Goal: Task Accomplishment & Management: Use online tool/utility

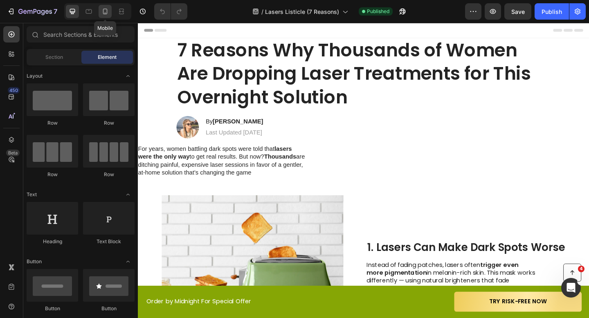
click at [110, 9] on div at bounding box center [105, 11] width 13 height 13
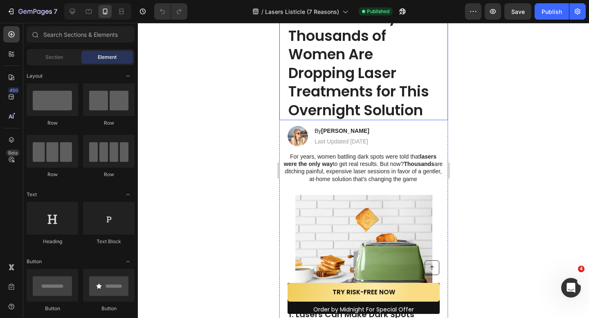
scroll to position [203, 0]
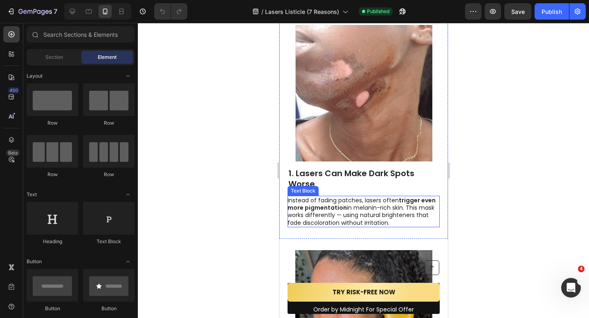
click at [356, 215] on p "Instead of fading patches, lasers often trigger even more pigmentation in melan…" at bounding box center [362, 212] width 151 height 30
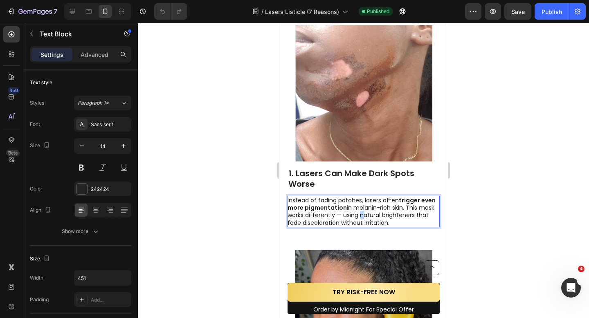
click at [356, 215] on p "Instead of fading patches, lasers often trigger even more pigmentation in melan…" at bounding box center [362, 212] width 151 height 30
click at [387, 223] on p "Instead of fading patches, lasers often trigger even more pigmentation in melan…" at bounding box center [362, 212] width 151 height 30
click at [359, 208] on p "Instead of fading patches, lasers often trigger even more pigmentation in melan…" at bounding box center [362, 212] width 151 height 30
drag, startPoint x: 397, startPoint y: 201, endPoint x: 343, endPoint y: 208, distance: 54.9
click at [343, 208] on p "Instead of fading patches, lasers often trigger even more pigmentation in melan…" at bounding box center [362, 212] width 151 height 30
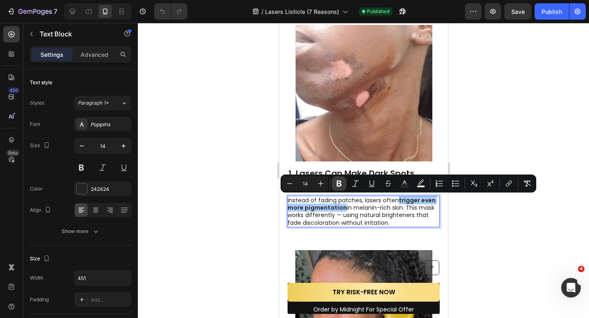
click at [336, 186] on icon "Editor contextual toolbar" at bounding box center [339, 183] width 8 height 8
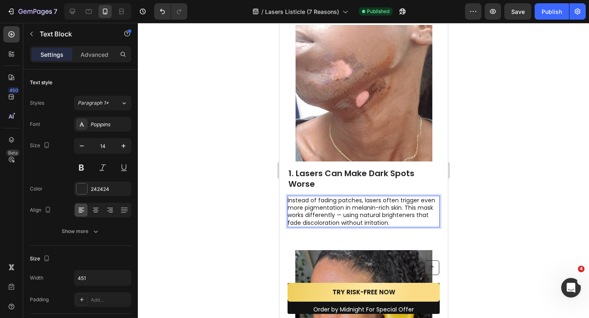
click at [398, 200] on p "Instead of fading patches, lasers often trigger even more pigmentation in melan…" at bounding box center [362, 212] width 151 height 30
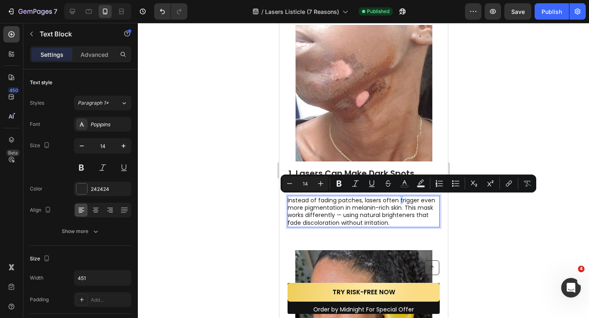
click at [398, 201] on p "Instead of fading patches, lasers often trigger even more pigmentation in melan…" at bounding box center [362, 212] width 151 height 30
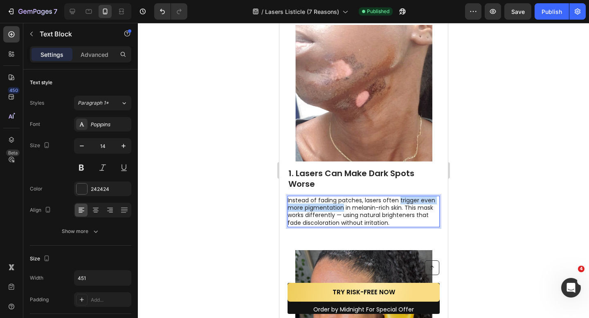
drag, startPoint x: 398, startPoint y: 201, endPoint x: 343, endPoint y: 210, distance: 55.8
click at [343, 210] on p "Instead of fading patches, lasers often trigger even more pigmentation in melan…" at bounding box center [362, 212] width 151 height 30
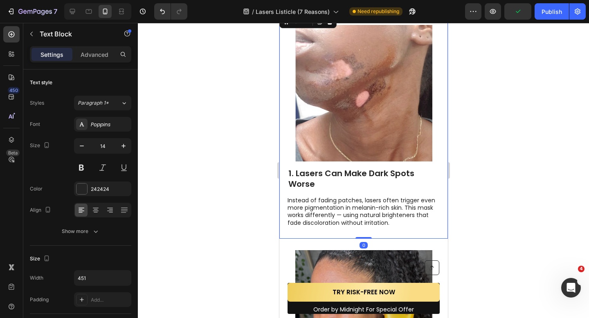
click at [338, 233] on div "Image 1. Lasers Can Make Dark Spots Worse Heading Instead of fading patches, la…" at bounding box center [363, 125] width 168 height 225
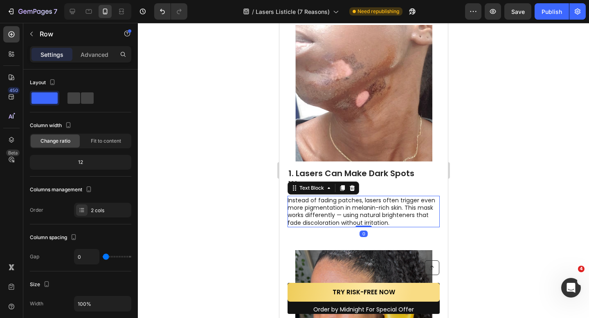
click at [367, 215] on p "Instead of fading patches, lasers often trigger even more pigmentation in melan…" at bounding box center [362, 212] width 151 height 30
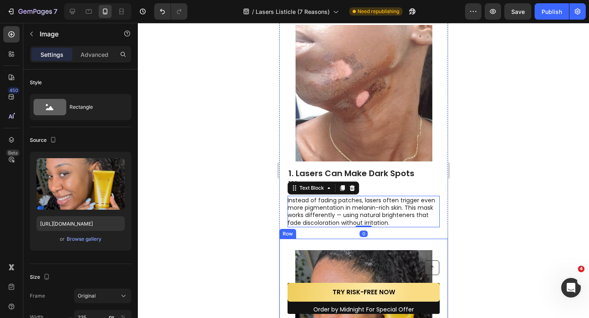
click at [316, 253] on img at bounding box center [363, 318] width 137 height 137
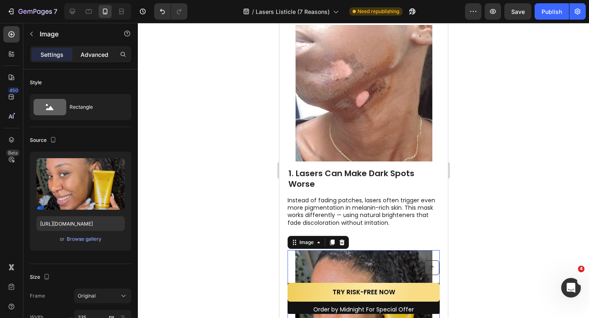
click at [101, 52] on p "Advanced" at bounding box center [95, 54] width 28 height 9
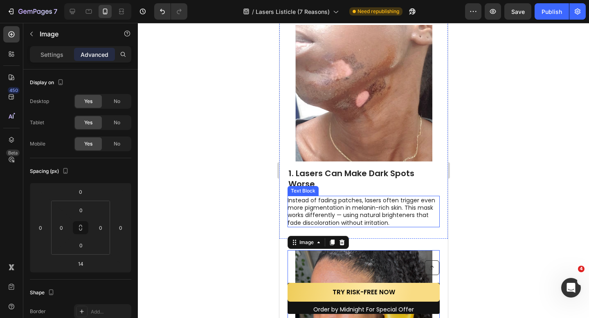
click at [324, 212] on p "Instead of fading patches, lasers often trigger even more pigmentation in melan…" at bounding box center [362, 212] width 151 height 30
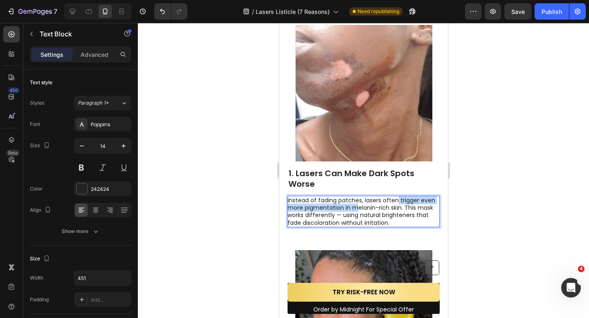
drag, startPoint x: 397, startPoint y: 201, endPoint x: 355, endPoint y: 207, distance: 42.1
click at [355, 207] on p "Instead of fading patches, lasers often trigger even more pigmentation in melan…" at bounding box center [362, 212] width 151 height 30
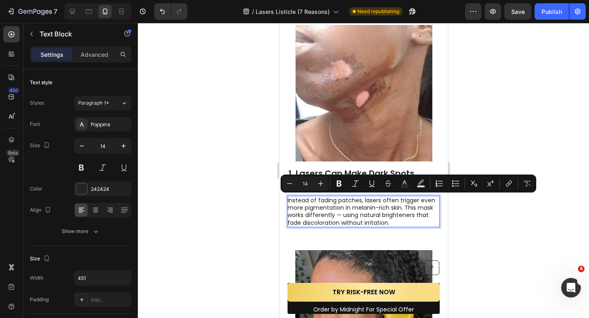
click at [390, 204] on p "Instead of fading patches, lasers often trigger even more pigmentation in melan…" at bounding box center [362, 212] width 151 height 30
drag, startPoint x: 399, startPoint y: 201, endPoint x: 343, endPoint y: 208, distance: 56.4
click at [343, 208] on p "Instead of fading patches, lasers often trigger even more pigmentation in melan…" at bounding box center [362, 212] width 151 height 30
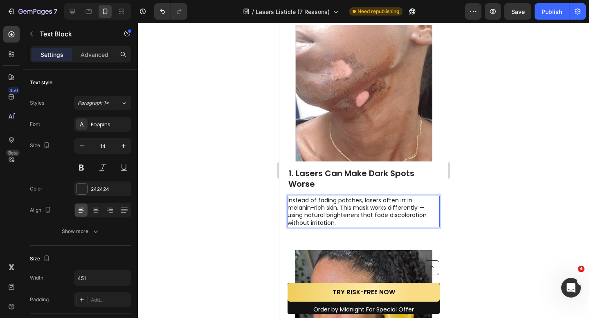
click at [221, 85] on div at bounding box center [363, 170] width 451 height 295
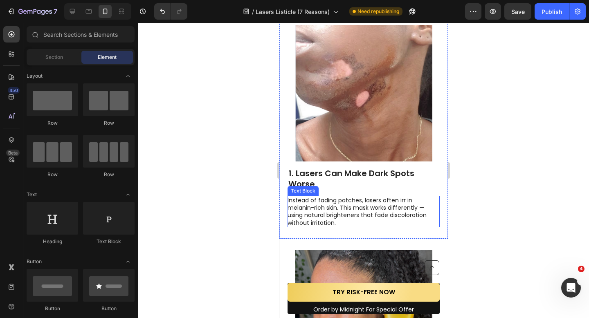
click at [385, 204] on p "Instead of fading patches, lasers often irr in melanin-rich skin. This mask wor…" at bounding box center [362, 212] width 151 height 30
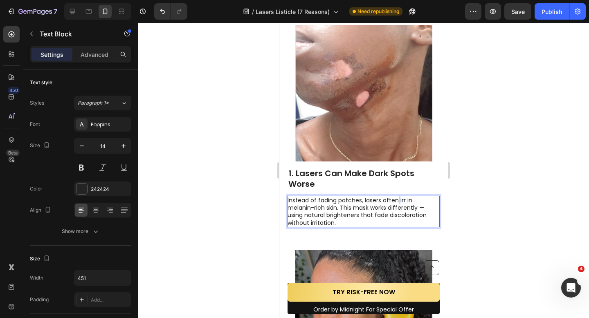
click at [395, 200] on p "Instead of fading patches, lasers often irr in melanin-rich skin. This mask wor…" at bounding box center [362, 212] width 151 height 30
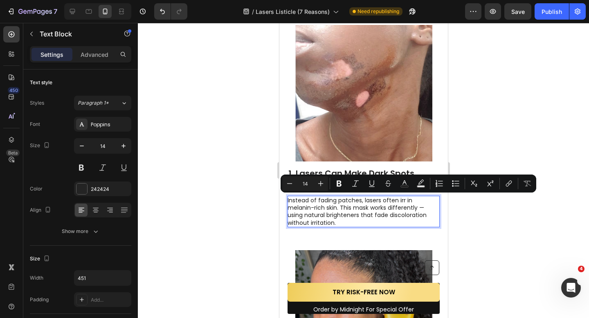
click at [404, 201] on p "Instead of fading patches, lasers often irr in melanin-rich skin. This mask wor…" at bounding box center [362, 212] width 151 height 30
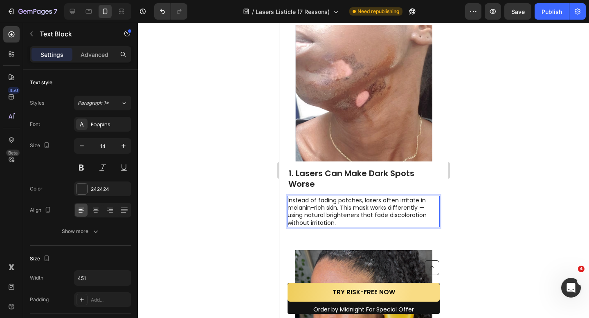
click at [422, 199] on p "Instead of fading patches, lasers often irritate in melanin-rich skin. This mas…" at bounding box center [362, 212] width 151 height 30
click at [345, 210] on p "Instead of fading patches, lasers often irritate melanin-rich skin. This mask w…" at bounding box center [362, 212] width 151 height 30
click at [339, 210] on p "Instead of fading patches, lasers often irritate melanin-rich skin. This mask w…" at bounding box center [362, 212] width 151 height 30
click at [392, 212] on p "Instead of fading patches, lasers often irritate melanin-rich skin due to This …" at bounding box center [362, 212] width 151 height 30
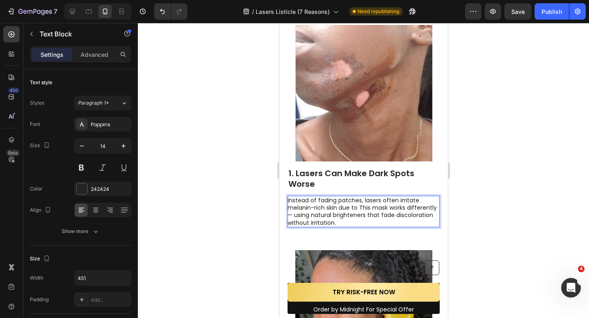
click at [383, 209] on p "Instead of fading patches, lasers often irritate melanin-rich skin due to This …" at bounding box center [362, 212] width 151 height 30
click at [358, 208] on p "Instead of fading patches, lasers often irritate melanin-rich skin due to This …" at bounding box center [362, 212] width 151 height 30
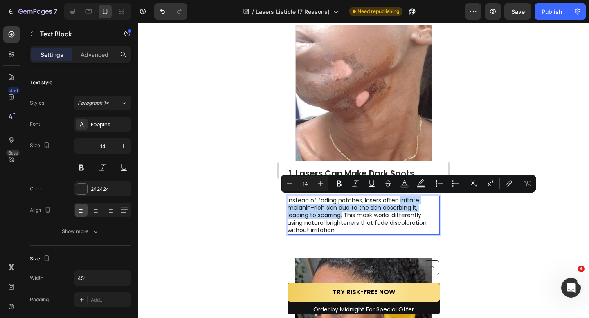
drag, startPoint x: 398, startPoint y: 200, endPoint x: 343, endPoint y: 217, distance: 57.7
click at [343, 217] on p "Instead of fading patches, lasers often irritate melanin-rich skin due to the s…" at bounding box center [362, 215] width 151 height 37
click at [340, 186] on icon "Editor contextual toolbar" at bounding box center [339, 183] width 8 height 8
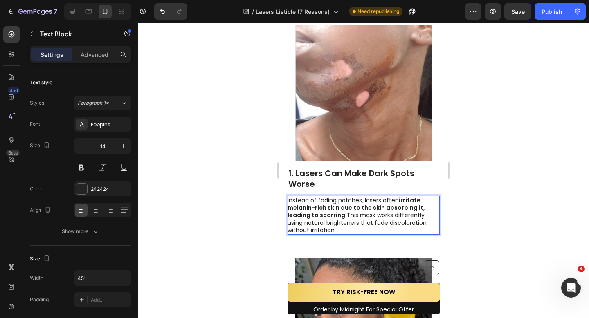
click at [234, 220] on div at bounding box center [363, 170] width 451 height 295
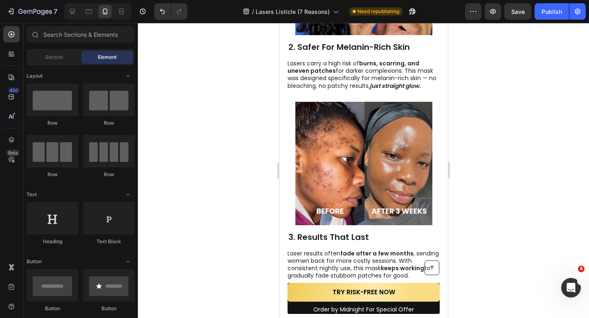
scroll to position [601, 0]
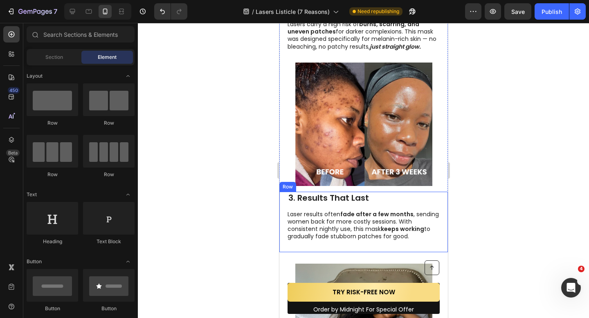
click at [331, 251] on div "Laser results often fade after a few months , sending women back for more costl…" at bounding box center [363, 222] width 168 height 61
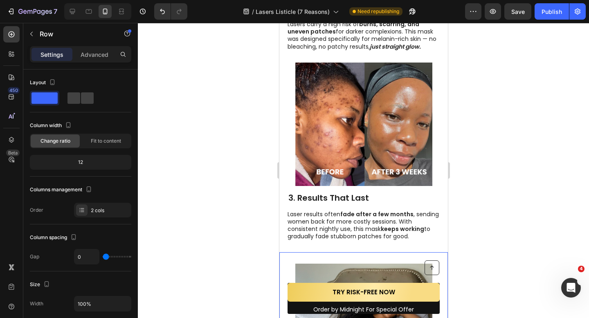
click at [97, 60] on div "Advanced" at bounding box center [94, 54] width 41 height 13
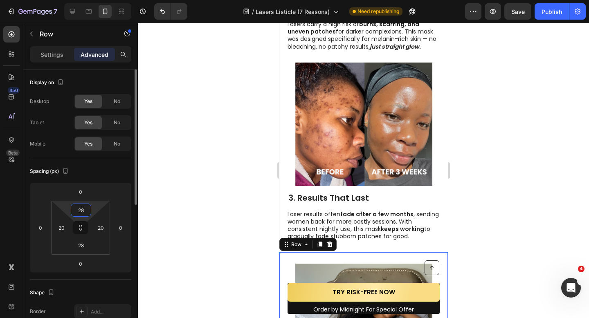
click at [78, 211] on input "28" at bounding box center [81, 210] width 16 height 12
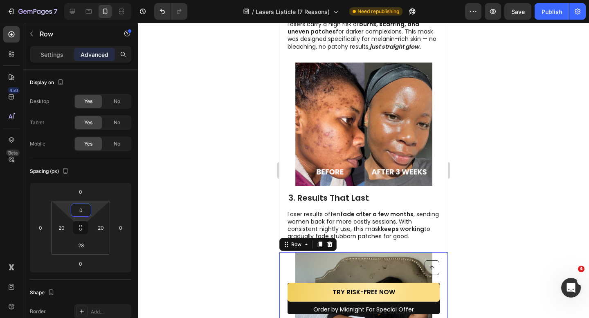
click at [192, 195] on div at bounding box center [363, 170] width 451 height 295
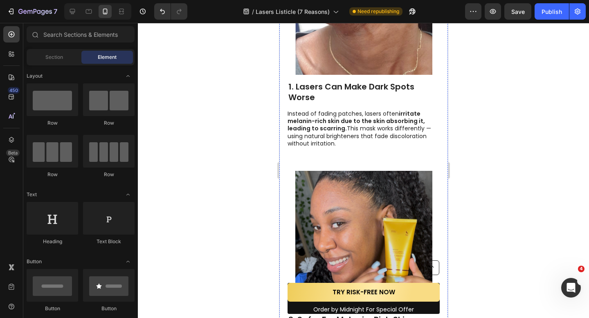
scroll to position [283, 0]
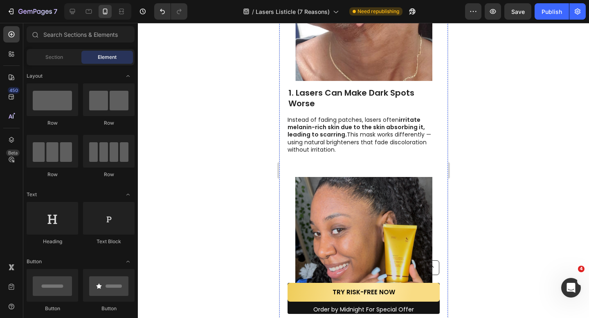
click at [337, 202] on img at bounding box center [363, 245] width 137 height 137
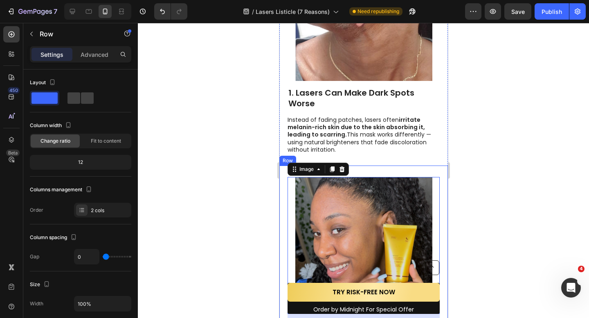
click at [282, 175] on div "Image 14 2. Safer For Melanin-Rich Skin Heading Lasers carry a high risk of bur…" at bounding box center [363, 273] width 168 height 215
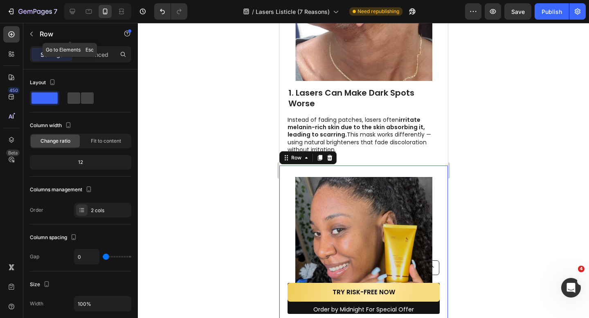
click at [93, 47] on div "Settings Advanced" at bounding box center [80, 54] width 101 height 16
click at [93, 50] on p "Advanced" at bounding box center [95, 54] width 28 height 9
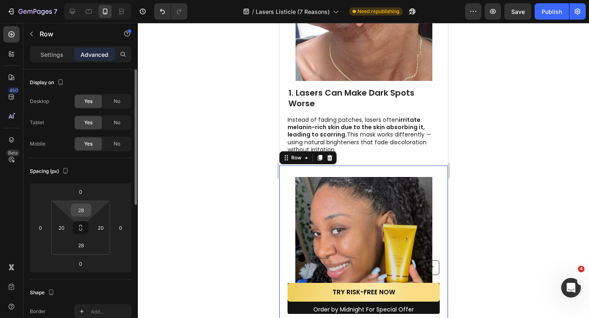
click at [86, 208] on input "28" at bounding box center [81, 210] width 16 height 12
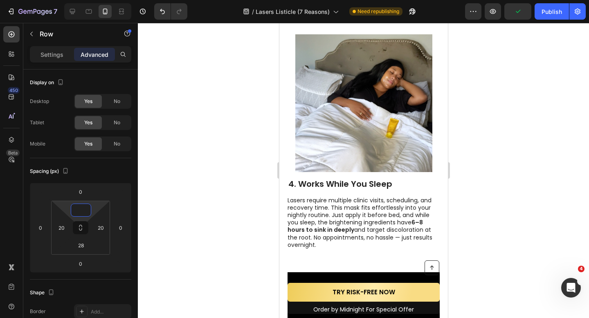
scroll to position [880, 0]
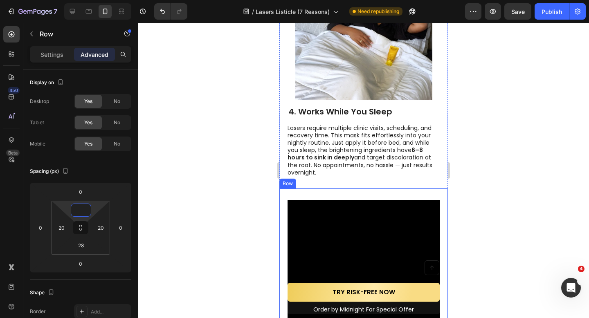
click at [312, 219] on video at bounding box center [363, 276] width 152 height 152
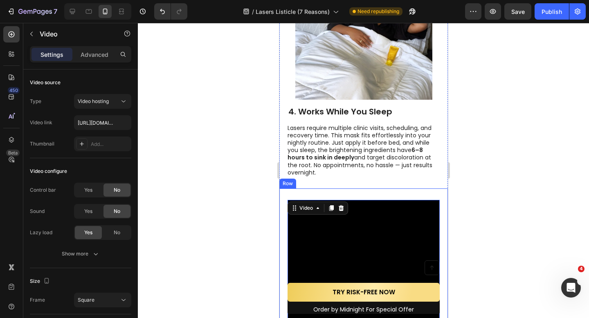
click at [286, 193] on div "5. Actually Targets the Root Cause Heading Lasers mostly blast what’s visible o…" at bounding box center [363, 302] width 168 height 228
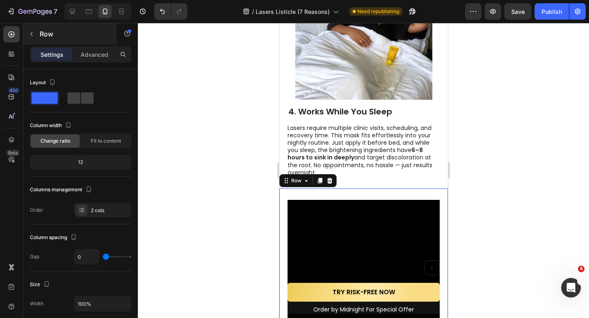
click at [90, 44] on div "Row" at bounding box center [69, 33] width 93 height 21
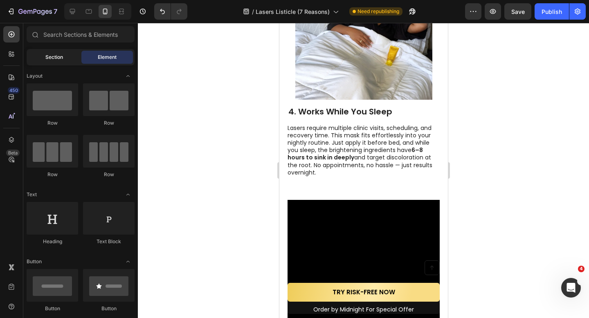
click at [67, 51] on div "Section" at bounding box center [53, 57] width 51 height 13
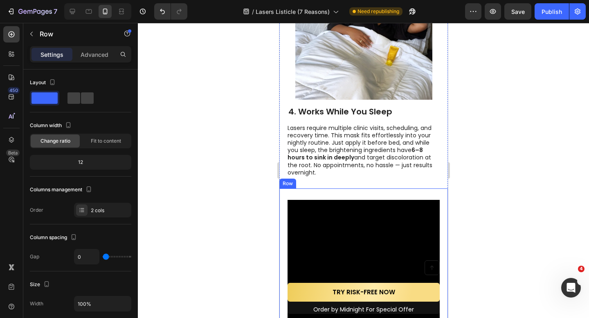
click at [285, 193] on div "5. Actually Targets the Root Cause Heading Lasers mostly blast what’s visible o…" at bounding box center [363, 302] width 168 height 228
click at [98, 55] on p "Advanced" at bounding box center [95, 54] width 28 height 9
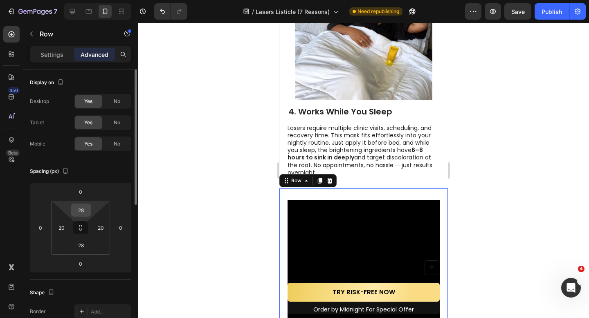
click at [85, 211] on input "28" at bounding box center [81, 210] width 16 height 12
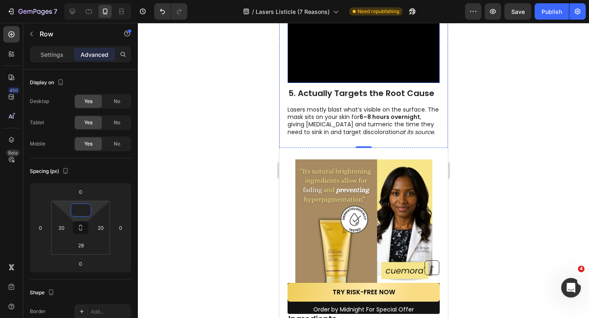
scroll to position [1146, 0]
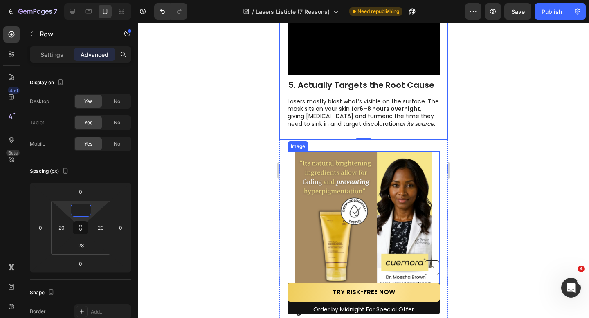
click at [287, 183] on div at bounding box center [363, 219] width 152 height 137
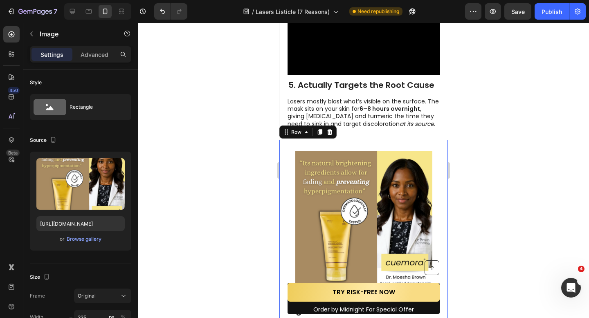
drag, startPoint x: 282, startPoint y: 178, endPoint x: 555, endPoint y: 200, distance: 274.3
click at [282, 178] on div "6. Dermatologist-Approved Ingredients Heading Dermatologists highlight kojic ac…" at bounding box center [363, 253] width 168 height 226
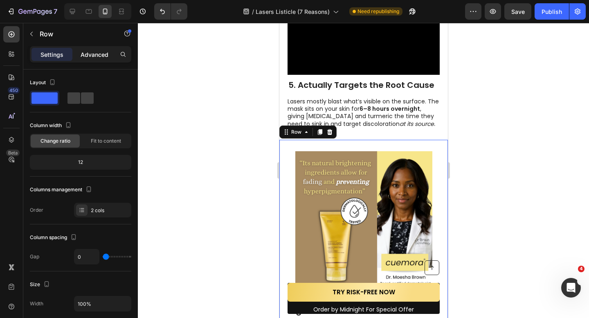
click at [104, 58] on p "Advanced" at bounding box center [95, 54] width 28 height 9
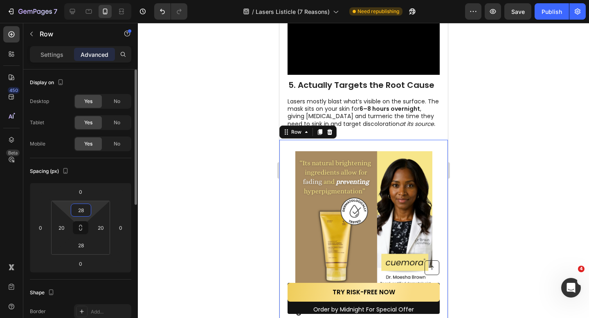
click at [85, 212] on input "28" at bounding box center [81, 210] width 16 height 12
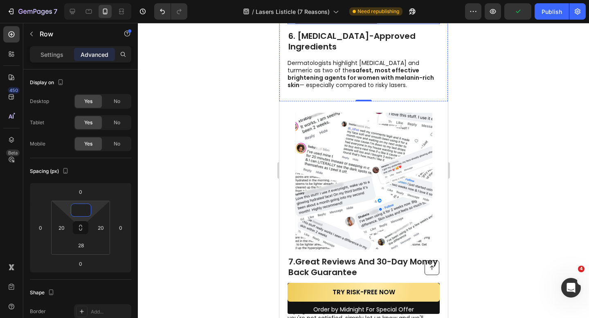
scroll to position [1431, 0]
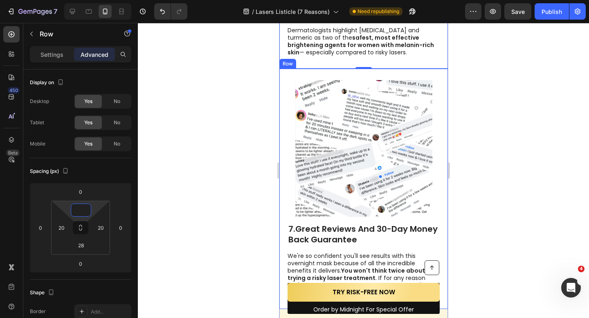
click at [284, 154] on div "7. Great Reviews And 30-Day Money Back Guarantee Heading We're so confident you…" at bounding box center [363, 189] width 168 height 240
click at [95, 56] on p "Advanced" at bounding box center [95, 54] width 28 height 9
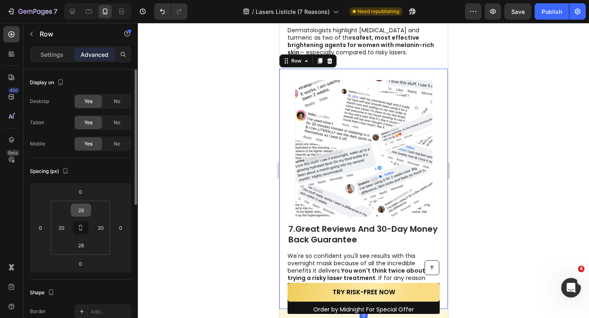
click at [85, 208] on input "28" at bounding box center [81, 210] width 16 height 12
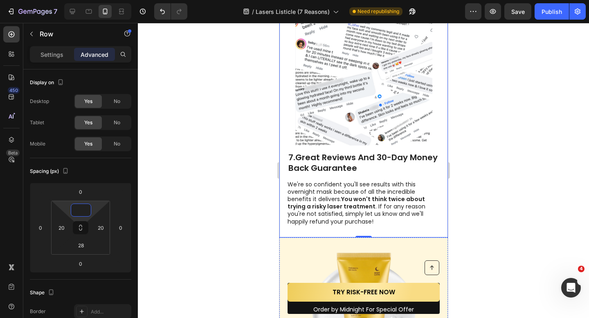
scroll to position [1489, 0]
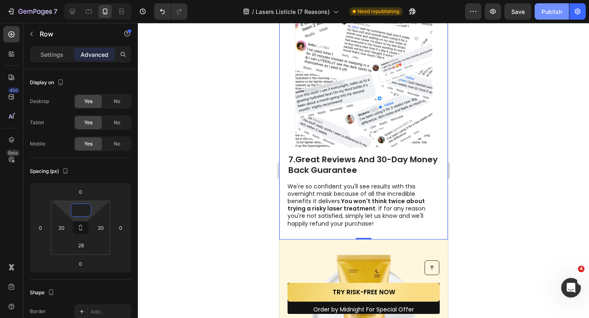
type input "0"
click at [559, 13] on div "Publish" at bounding box center [551, 11] width 20 height 9
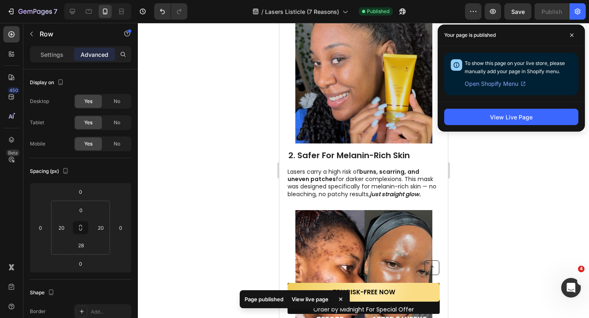
scroll to position [438, 0]
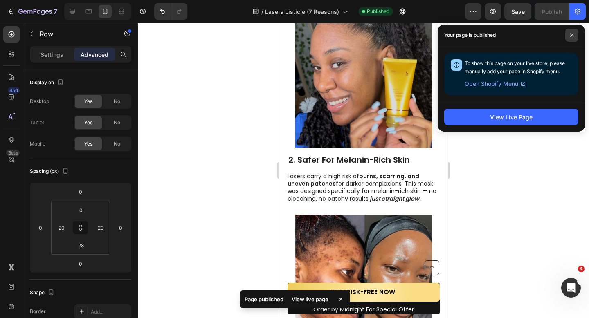
click at [572, 37] on icon at bounding box center [571, 35] width 4 height 4
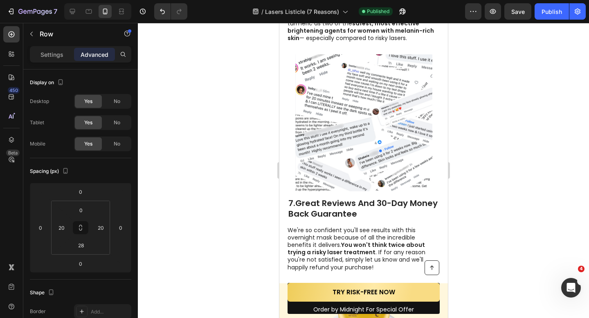
scroll to position [1453, 0]
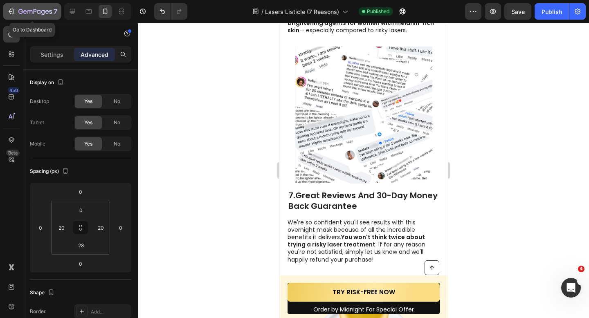
click at [11, 7] on icon "button" at bounding box center [11, 11] width 8 height 8
